Goal: Find specific page/section: Find specific page/section

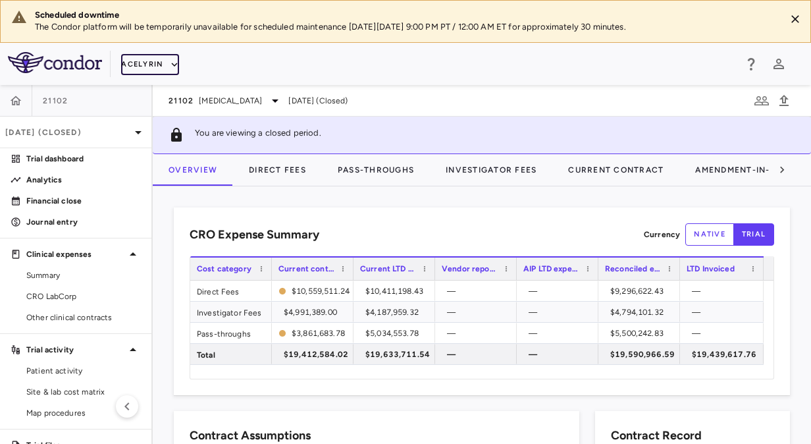
click at [172, 61] on icon "button" at bounding box center [175, 65] width 12 height 12
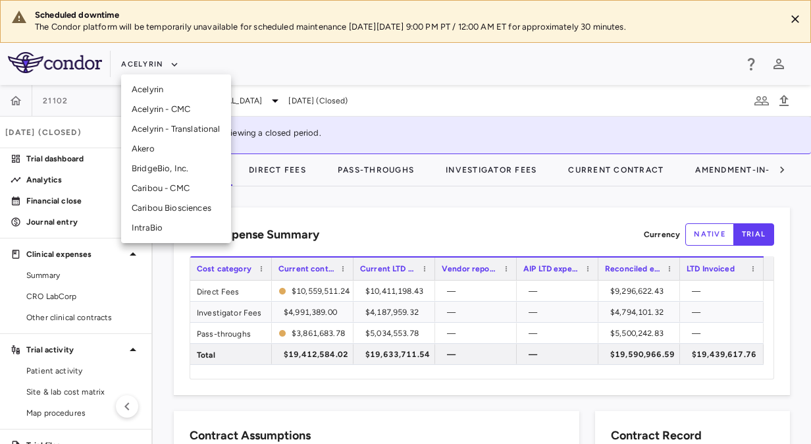
click at [163, 166] on li "BridgeBio, Inc." at bounding box center [176, 169] width 110 height 20
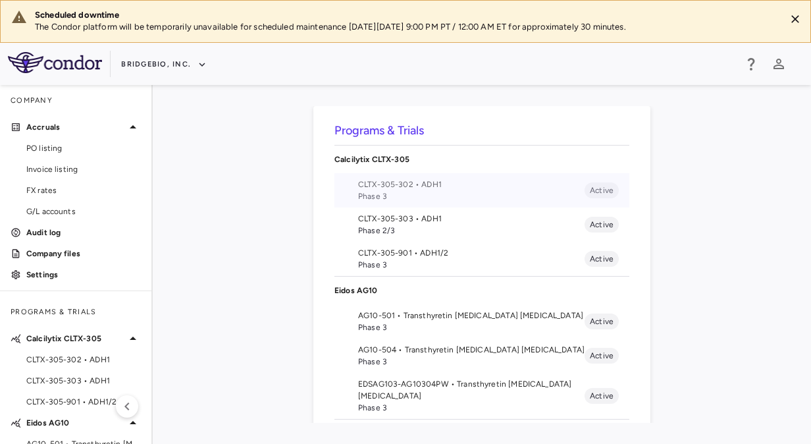
click at [439, 197] on span "Phase 3" at bounding box center [471, 196] width 226 height 12
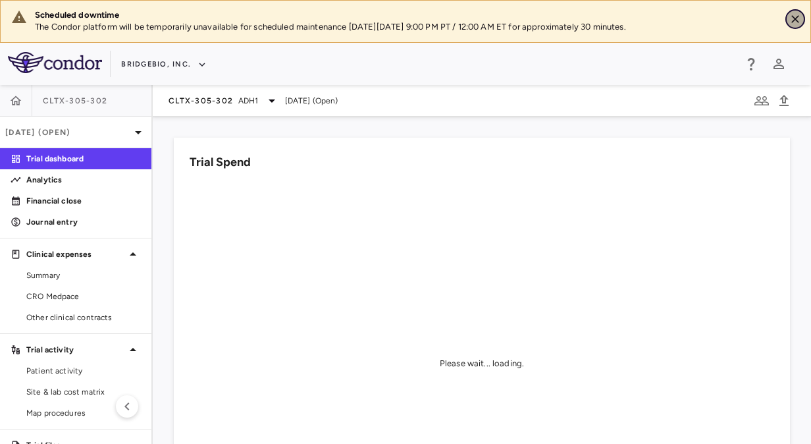
click at [798, 15] on icon "Close" at bounding box center [795, 19] width 13 height 13
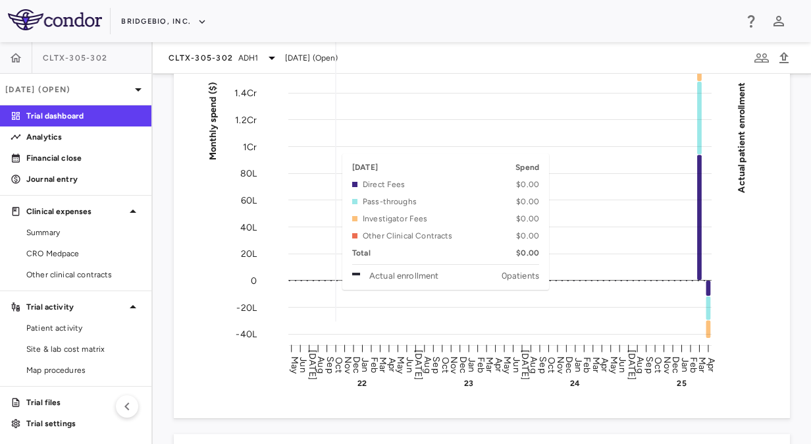
scroll to position [197, 0]
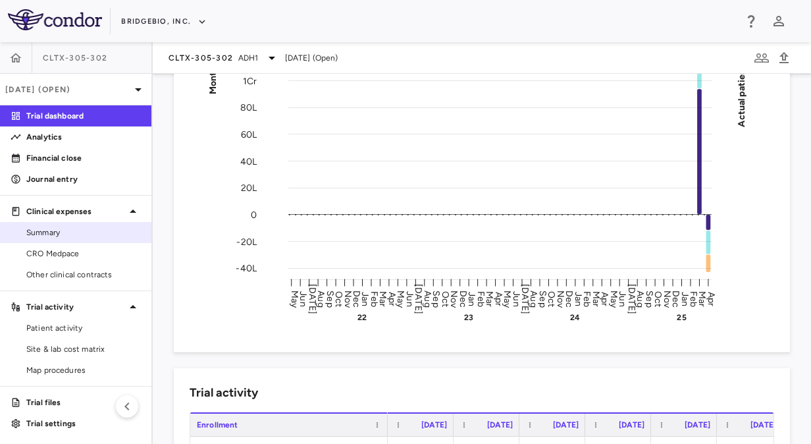
click at [104, 239] on link "Summary" at bounding box center [75, 232] width 151 height 20
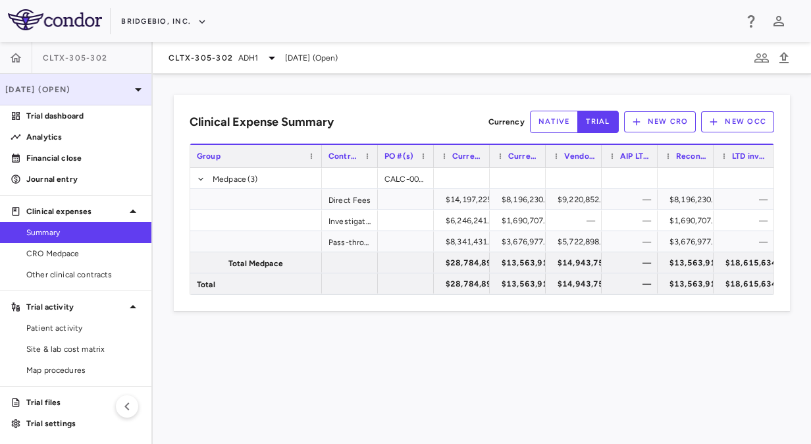
click at [46, 86] on p "[DATE] (Open)" at bounding box center [67, 90] width 125 height 12
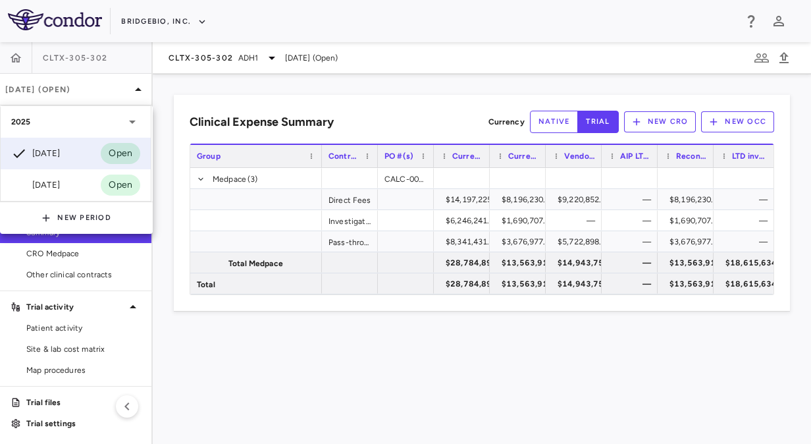
click at [52, 83] on div at bounding box center [405, 222] width 811 height 444
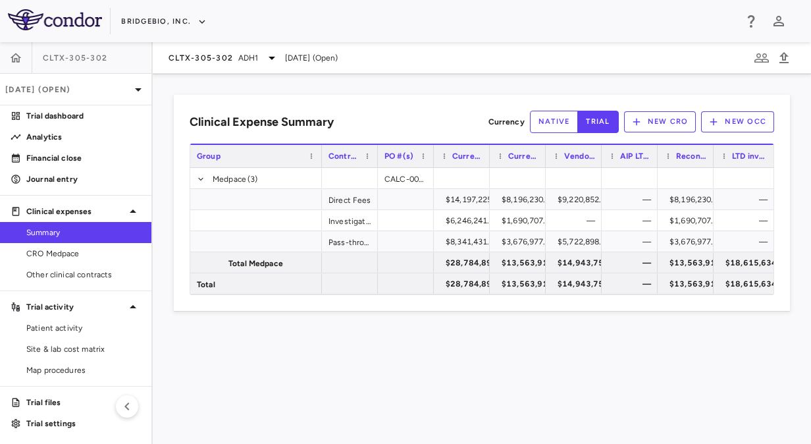
click at [52, 84] on p "[DATE] (Open)" at bounding box center [67, 90] width 125 height 12
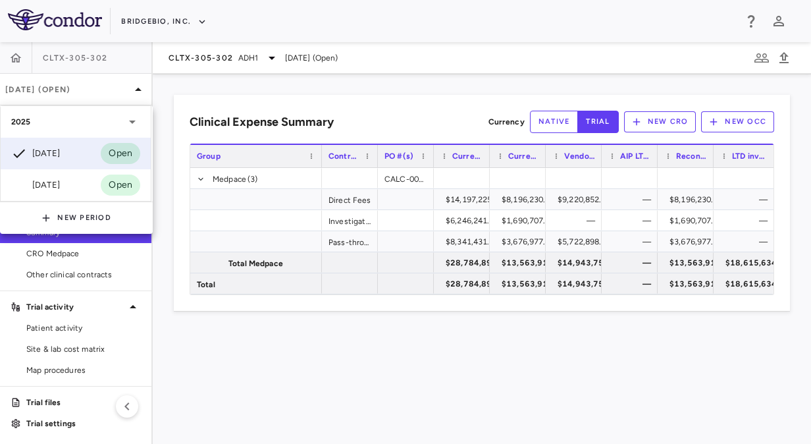
click at [128, 120] on icon at bounding box center [132, 122] width 16 height 16
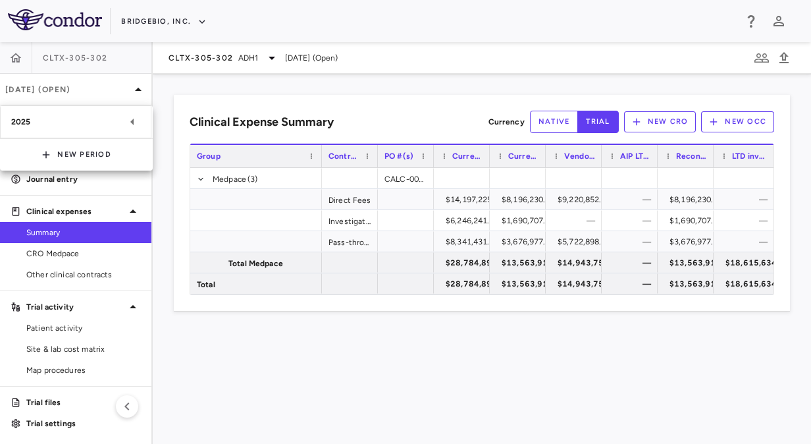
click at [128, 120] on icon at bounding box center [132, 122] width 16 height 16
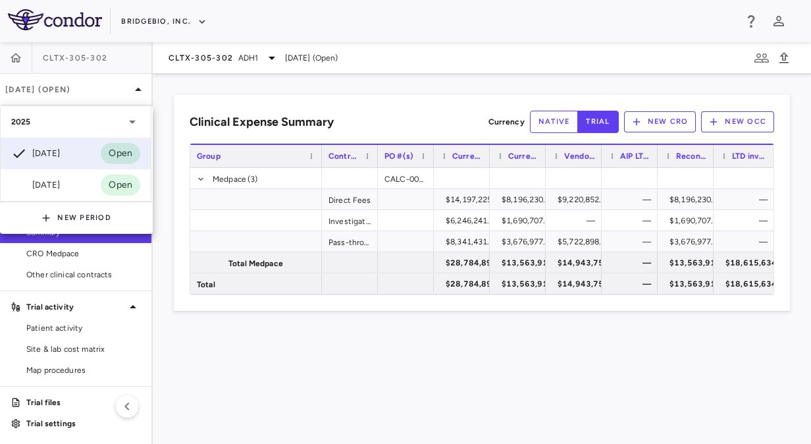
click at [292, 347] on div at bounding box center [405, 222] width 811 height 444
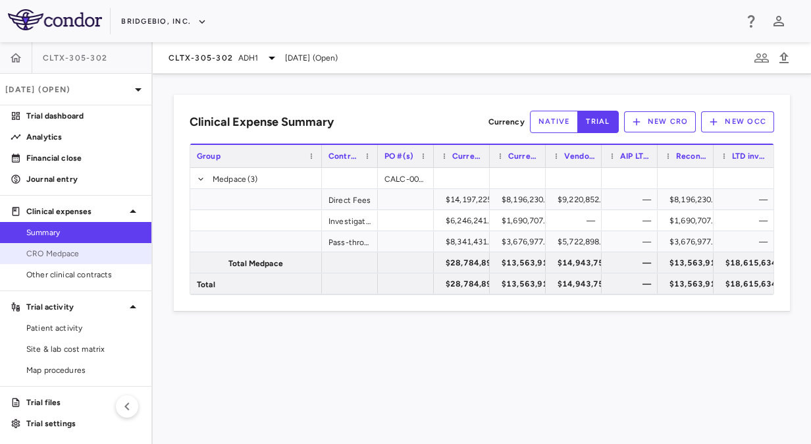
click at [79, 253] on span "CRO Medpace" at bounding box center [83, 254] width 115 height 12
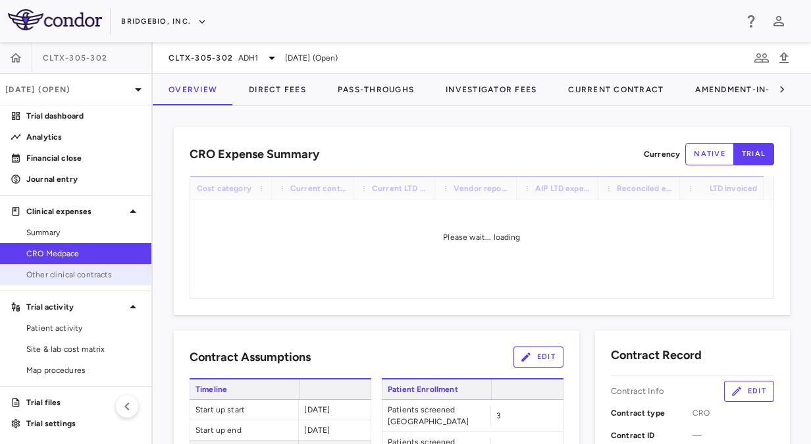
click at [79, 273] on span "Other clinical contracts" at bounding box center [83, 275] width 115 height 12
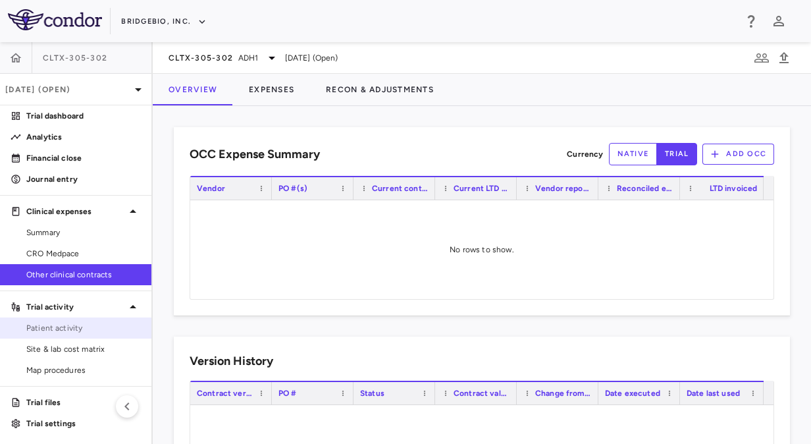
click at [99, 322] on span "Patient activity" at bounding box center [83, 328] width 115 height 12
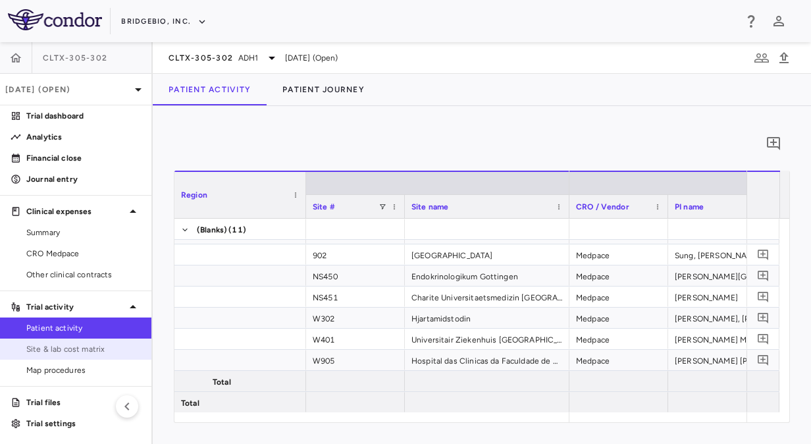
click at [111, 341] on link "Site & lab cost matrix" at bounding box center [75, 349] width 151 height 20
